Goal: Task Accomplishment & Management: Manage account settings

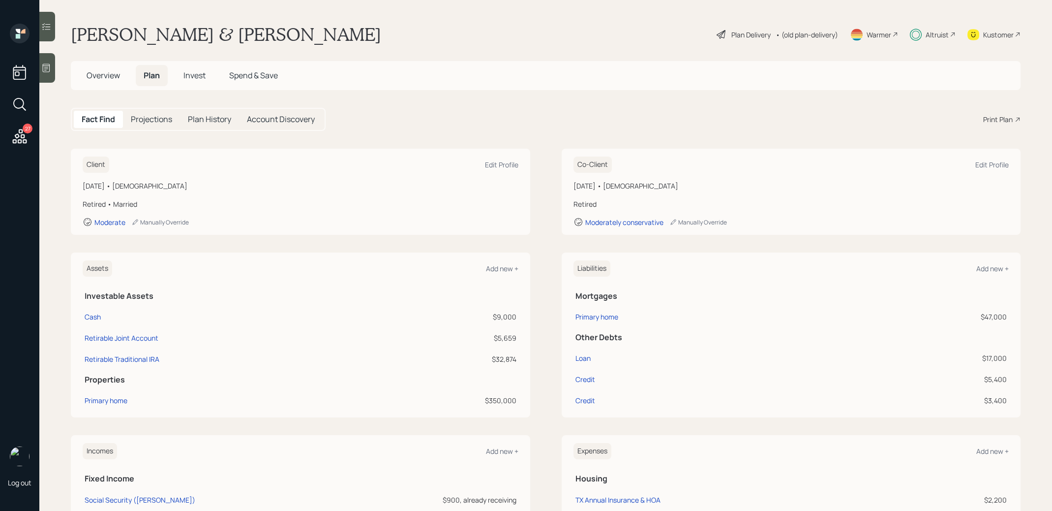
click at [194, 75] on span "Invest" at bounding box center [194, 75] width 22 height 11
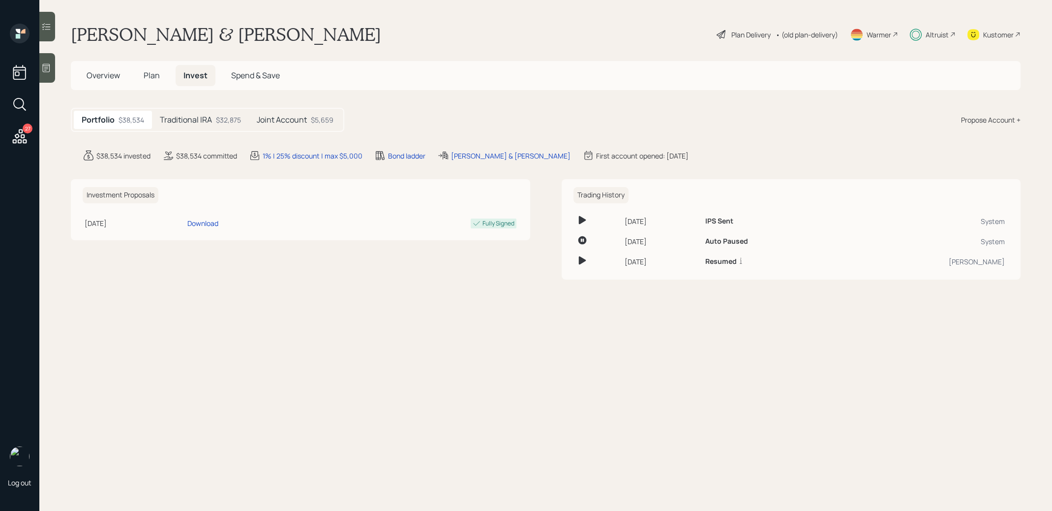
click at [188, 121] on h5 "Traditional IRA" at bounding box center [186, 119] width 52 height 9
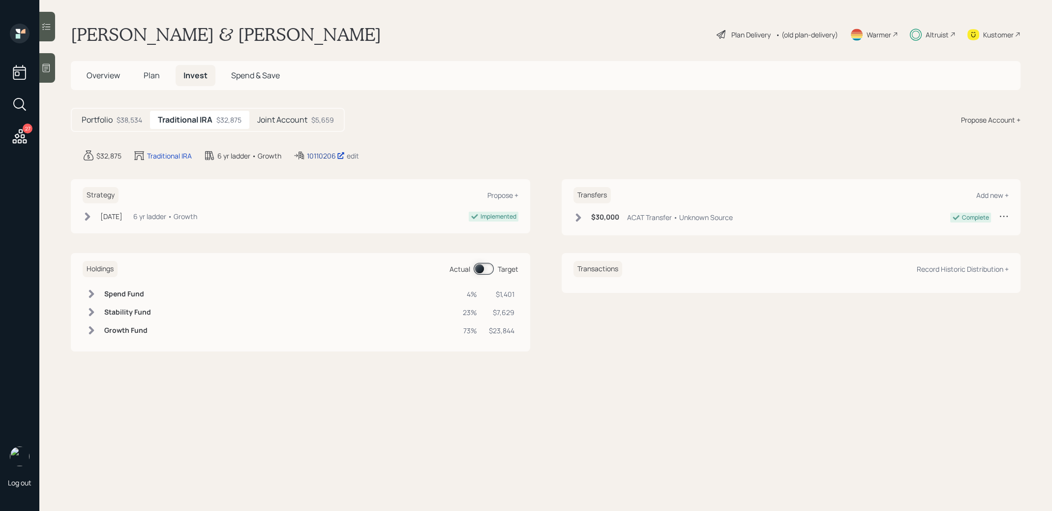
click at [318, 152] on div "10110206" at bounding box center [326, 156] width 38 height 10
